Goal: Transaction & Acquisition: Purchase product/service

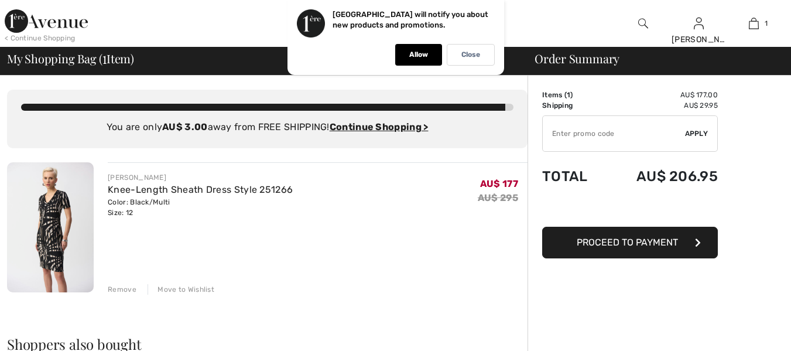
click at [621, 132] on input "TEXT" at bounding box center [614, 133] width 142 height 35
click at [698, 133] on span "Apply" at bounding box center [696, 133] width 23 height 11
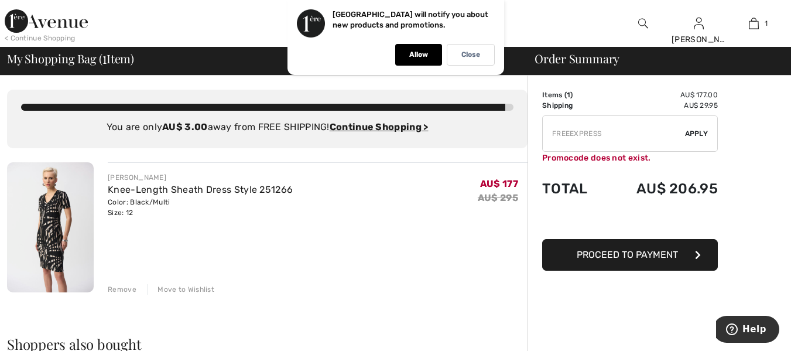
click at [569, 134] on input "TEXT" at bounding box center [614, 133] width 142 height 35
click at [570, 132] on input "TEXT" at bounding box center [614, 133] width 142 height 35
type input "FREEEXPRESS"
click at [702, 132] on span "Apply" at bounding box center [696, 133] width 23 height 11
click at [653, 251] on span "Proceed to Payment" at bounding box center [627, 254] width 101 height 11
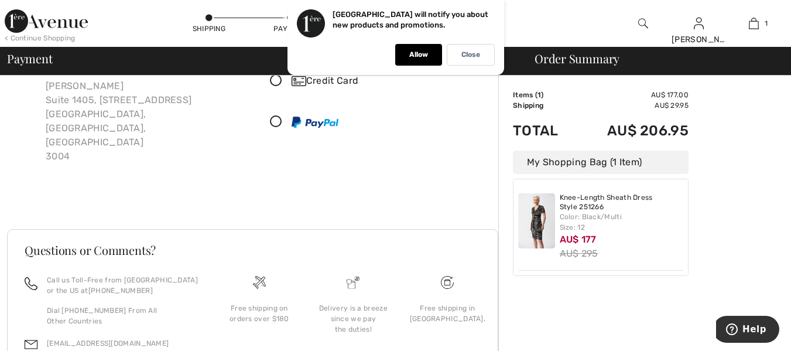
scroll to position [133, 0]
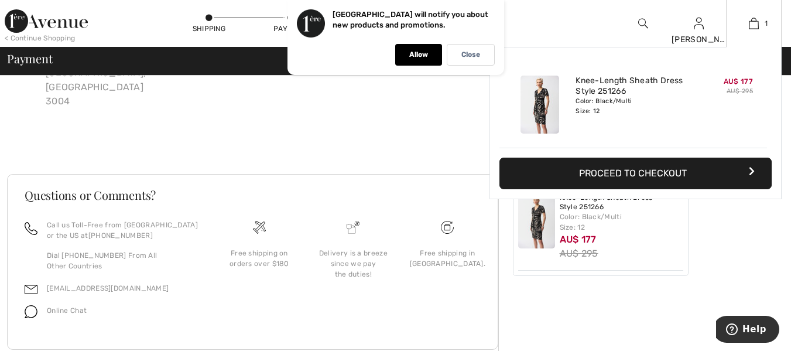
click at [644, 175] on button "Proceed to Checkout" at bounding box center [636, 174] width 272 height 32
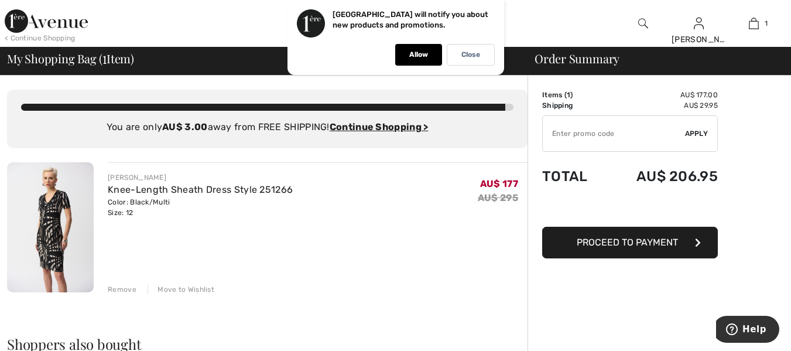
click at [614, 132] on input "TEXT" at bounding box center [614, 133] width 142 height 35
type input "FREEEXPRESS"
click at [630, 248] on button "Proceed to Payment" at bounding box center [630, 243] width 176 height 32
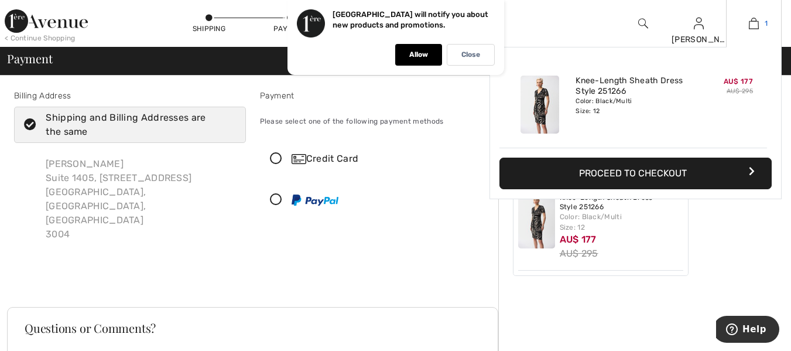
click at [753, 29] on img at bounding box center [754, 23] width 10 height 14
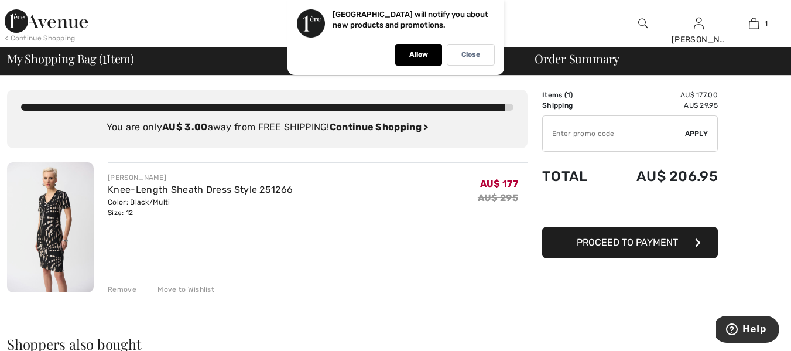
click at [117, 290] on div "Remove" at bounding box center [122, 289] width 29 height 11
